Goal: Task Accomplishment & Management: Use online tool/utility

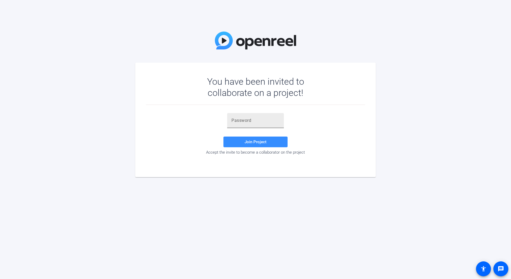
click at [255, 122] on input "text" at bounding box center [256, 120] width 48 height 6
paste input "[PERSON_NAME]''"
type input "[PERSON_NAME]''"
click at [249, 139] on span at bounding box center [256, 142] width 64 height 13
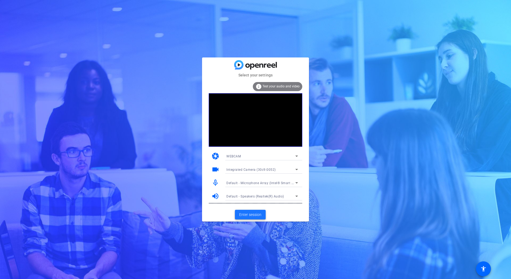
click at [248, 218] on span at bounding box center [250, 214] width 31 height 13
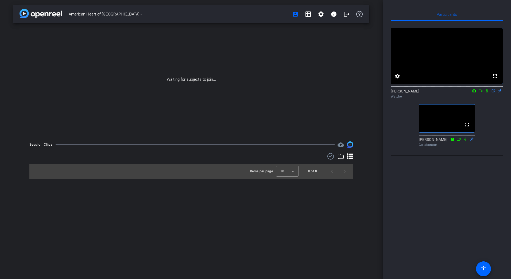
click at [206, 248] on div "American Heart of [GEOGRAPHIC_DATA] - account_box grid_on settings info logout …" at bounding box center [191, 139] width 383 height 279
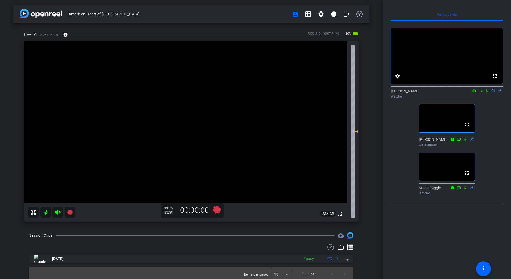
click at [481, 93] on icon at bounding box center [481, 91] width 4 height 4
click at [493, 93] on icon at bounding box center [493, 91] width 4 height 4
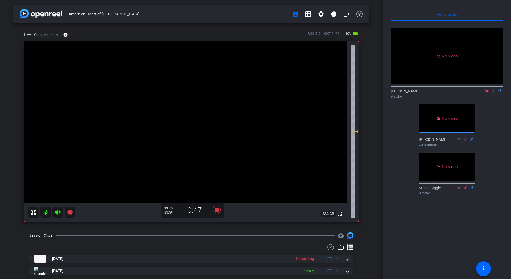
click at [488, 93] on icon at bounding box center [487, 91] width 4 height 4
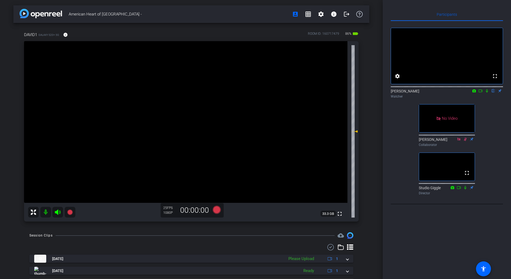
click at [482, 93] on icon at bounding box center [481, 91] width 4 height 4
click at [492, 93] on icon at bounding box center [493, 91] width 4 height 4
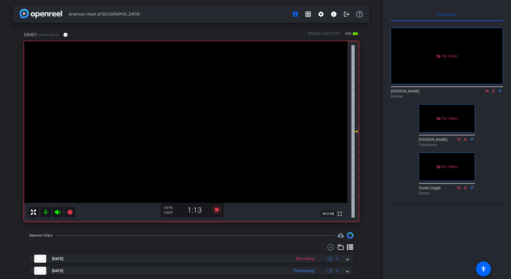
click at [487, 93] on icon at bounding box center [487, 91] width 4 height 4
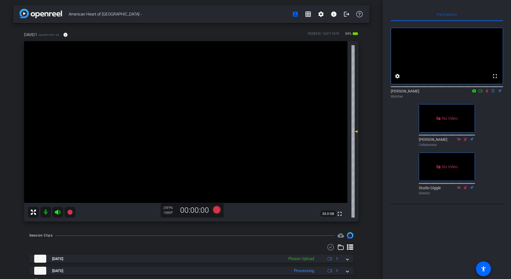
click at [487, 93] on icon at bounding box center [487, 90] width 3 height 3
click at [481, 93] on icon at bounding box center [481, 91] width 4 height 4
click at [493, 93] on icon at bounding box center [493, 91] width 4 height 4
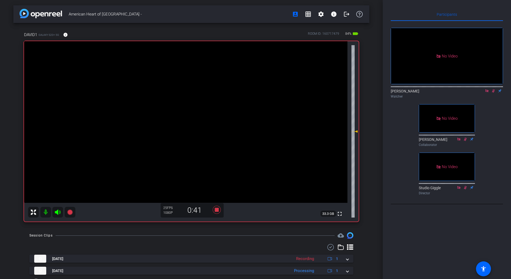
click at [487, 93] on icon at bounding box center [487, 91] width 4 height 4
click at [488, 93] on icon at bounding box center [487, 90] width 3 height 3
